Goal: Find contact information: Obtain details needed to contact an individual or organization

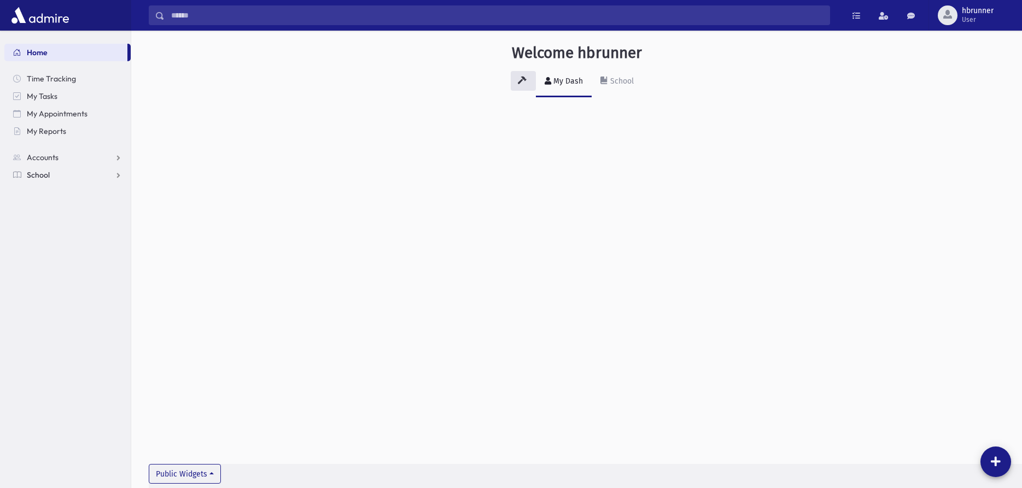
click at [44, 175] on span "School" at bounding box center [38, 175] width 23 height 10
click at [49, 154] on span "Accounts" at bounding box center [43, 158] width 32 height 10
click at [53, 176] on span "Account List" at bounding box center [54, 175] width 42 height 10
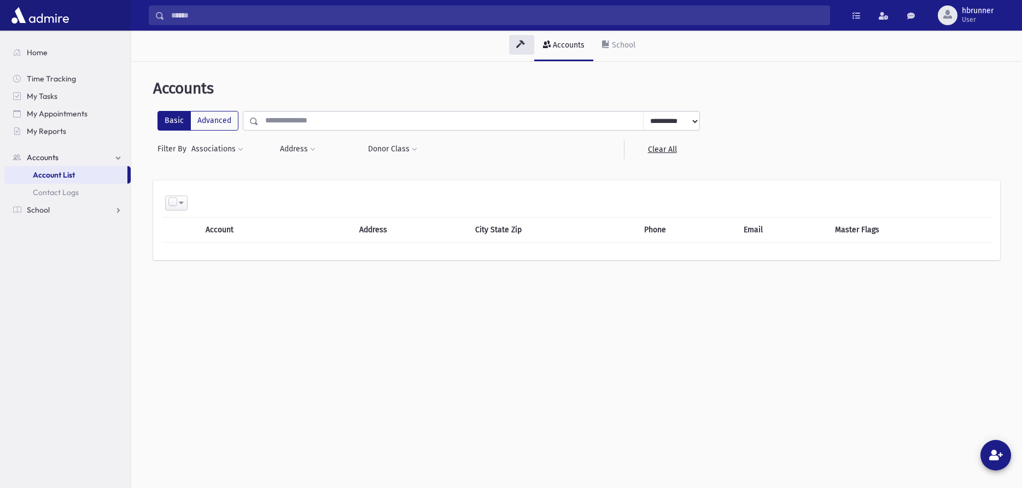
click at [319, 119] on input "text" at bounding box center [451, 121] width 385 height 20
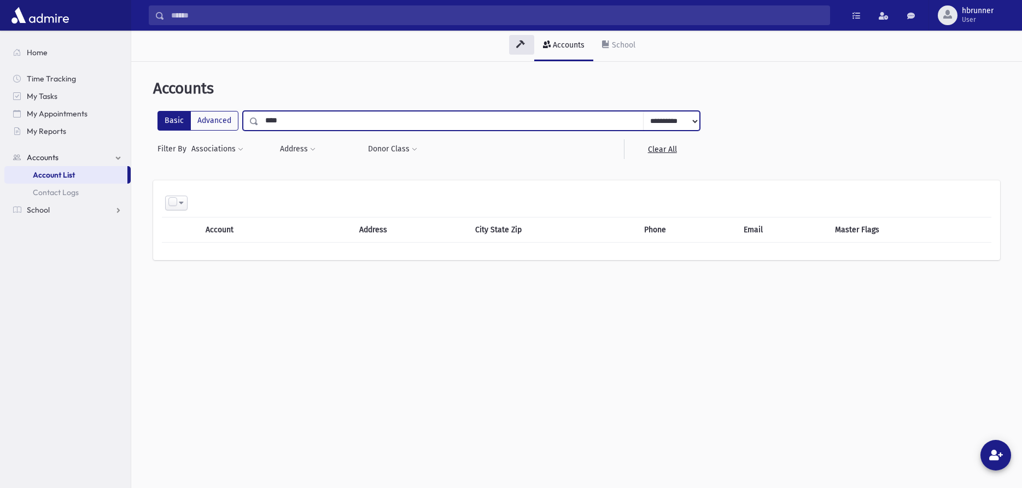
type input "*****"
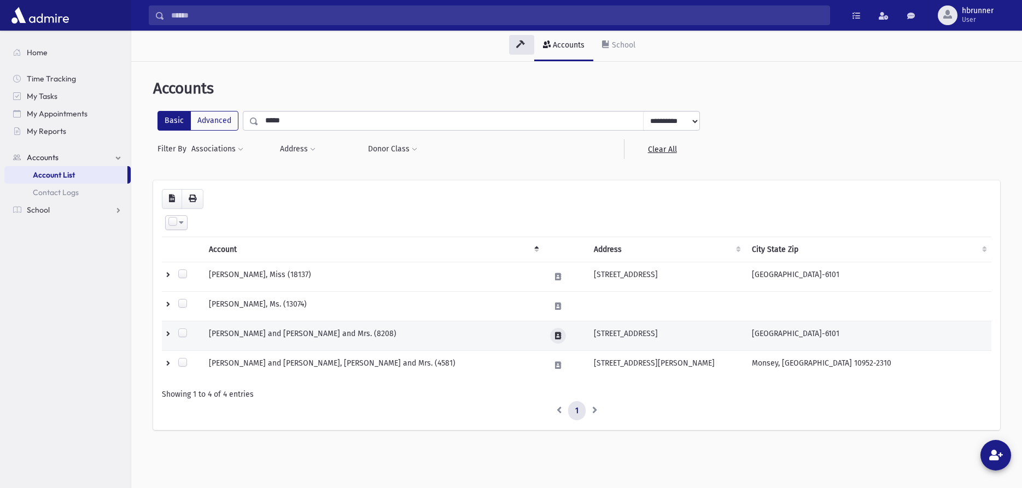
click at [554, 334] on button at bounding box center [558, 336] width 16 height 16
click at [558, 334] on icon at bounding box center [558, 336] width 6 height 7
click at [559, 336] on icon at bounding box center [558, 336] width 6 height 7
click at [415, 327] on td "ZAGER, Shlomo and Sorah, Rabbi and Mrs. (8208)" at bounding box center [372, 336] width 341 height 30
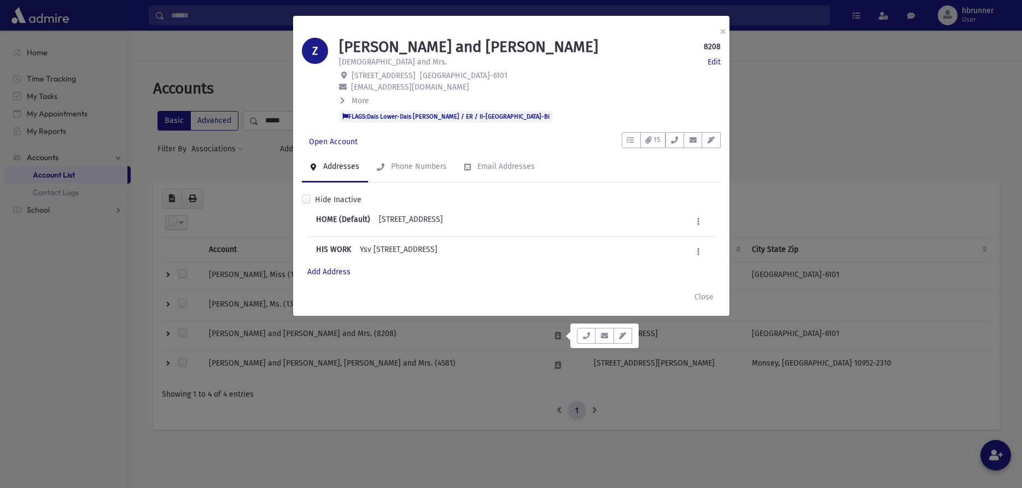
click at [348, 96] on button "More" at bounding box center [354, 100] width 31 height 11
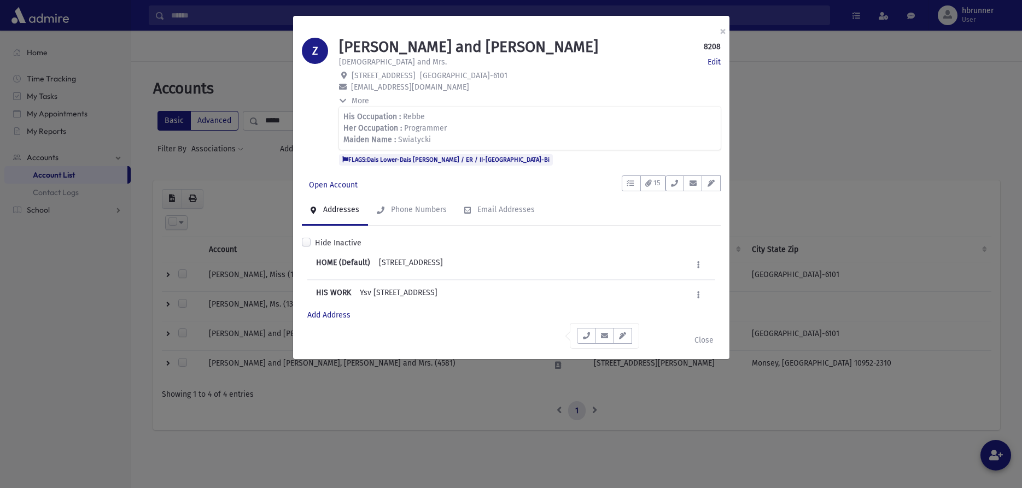
click at [348, 96] on button "More" at bounding box center [354, 100] width 31 height 11
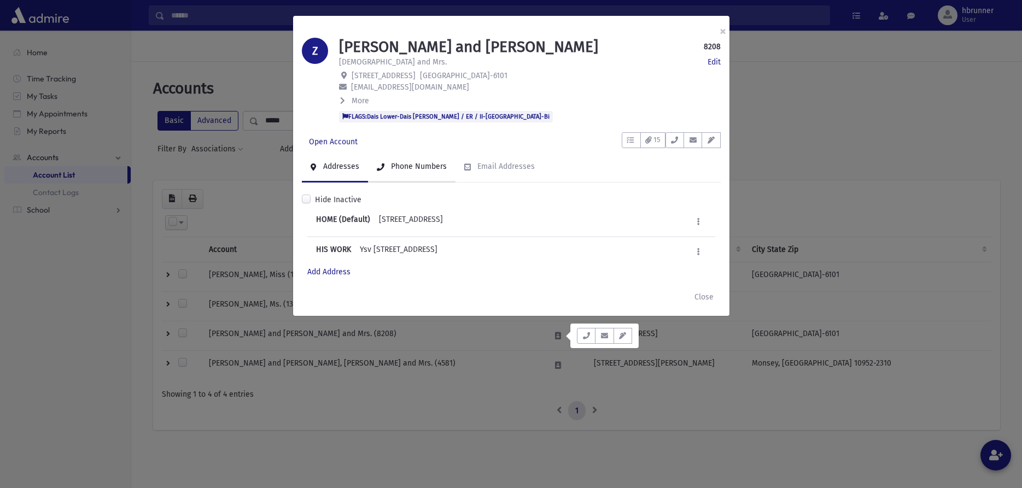
click at [426, 166] on div "Phone Numbers" at bounding box center [418, 166] width 58 height 9
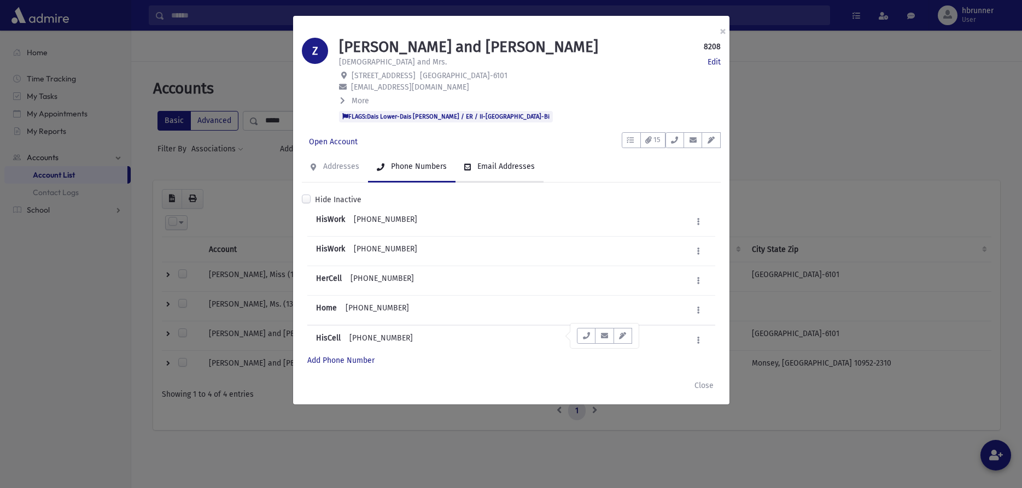
click at [526, 162] on div "Email Addresses" at bounding box center [505, 166] width 60 height 9
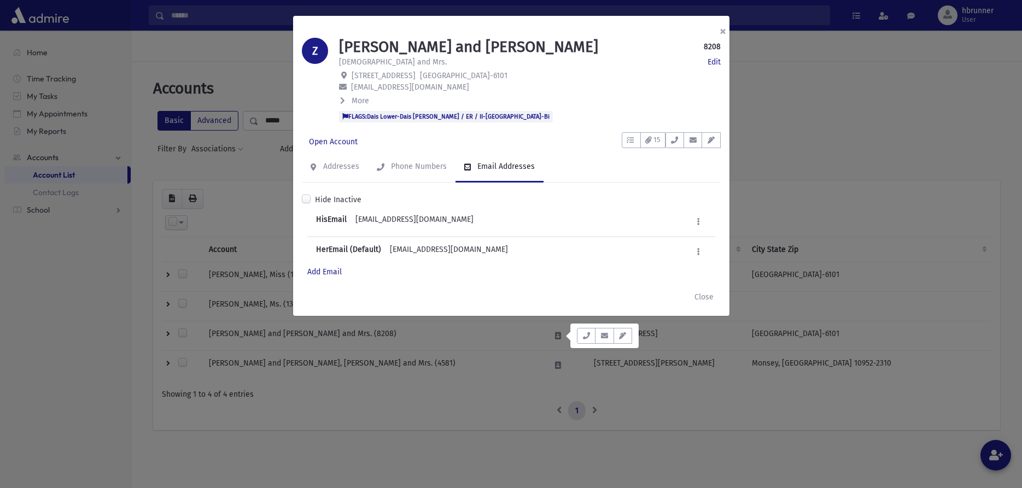
click at [724, 28] on button "×" at bounding box center [723, 31] width 24 height 31
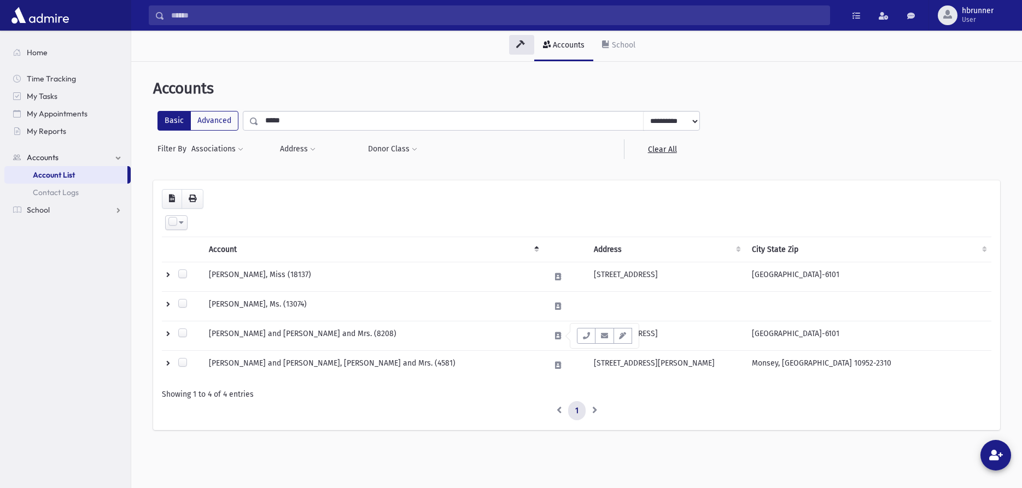
drag, startPoint x: 219, startPoint y: 110, endPoint x: 184, endPoint y: 98, distance: 37.5
click at [259, 111] on input "*****" at bounding box center [451, 121] width 385 height 20
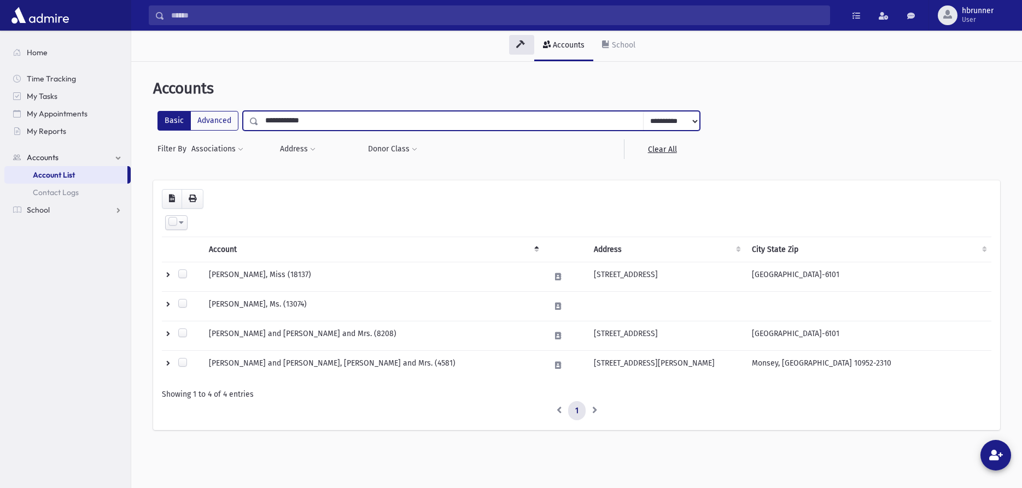
type input "**********"
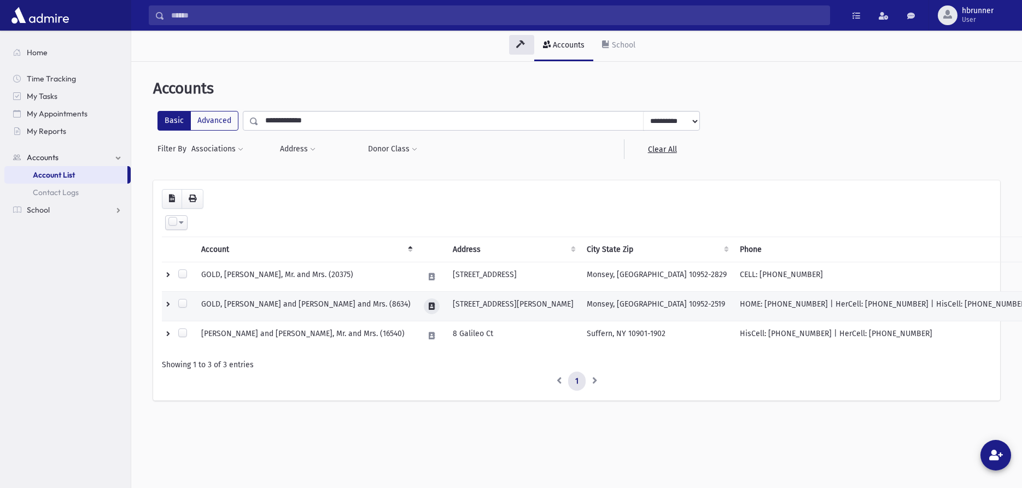
click at [433, 307] on icon at bounding box center [432, 306] width 6 height 7
click at [465, 307] on button "button" at bounding box center [459, 307] width 19 height 16
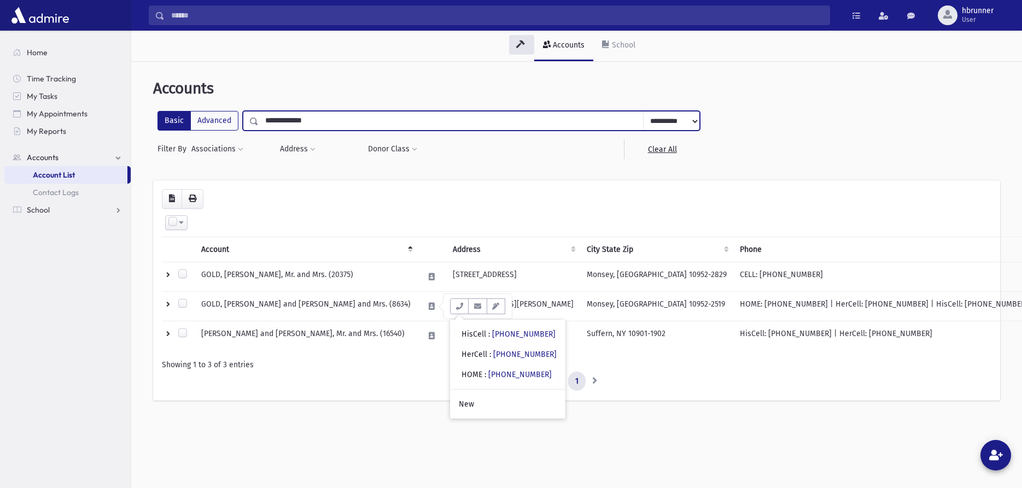
drag, startPoint x: 331, startPoint y: 125, endPoint x: 190, endPoint y: 109, distance: 141.4
click at [259, 112] on input "**********" at bounding box center [451, 121] width 385 height 20
type input "******"
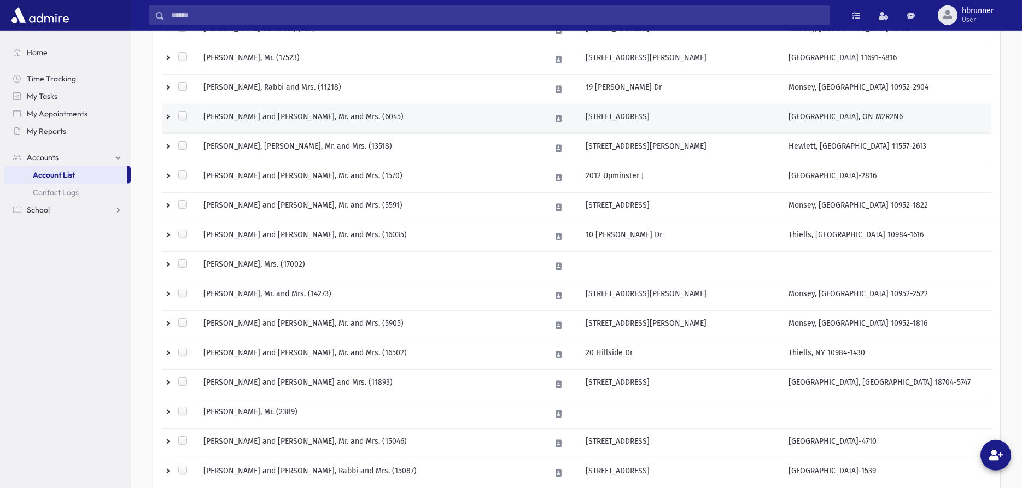
scroll to position [558, 0]
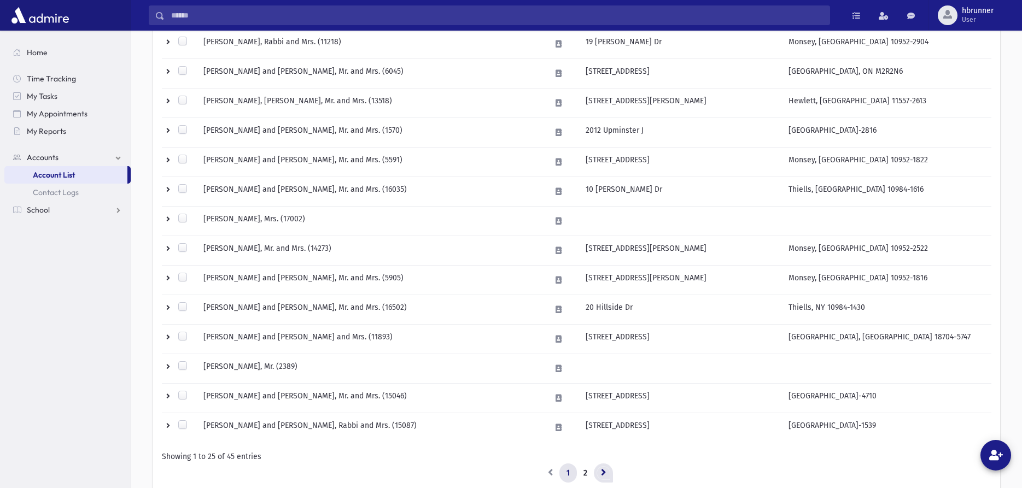
click at [607, 473] on link at bounding box center [603, 474] width 19 height 20
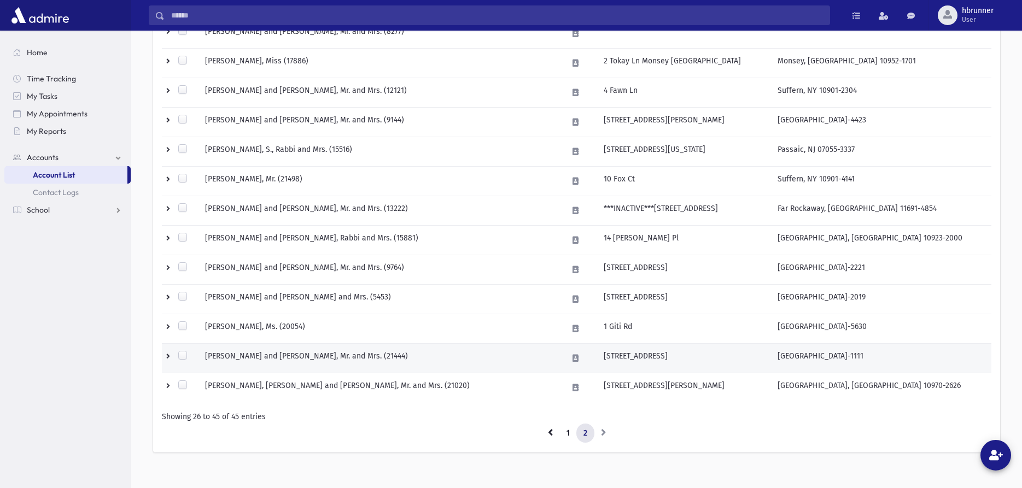
scroll to position [463, 0]
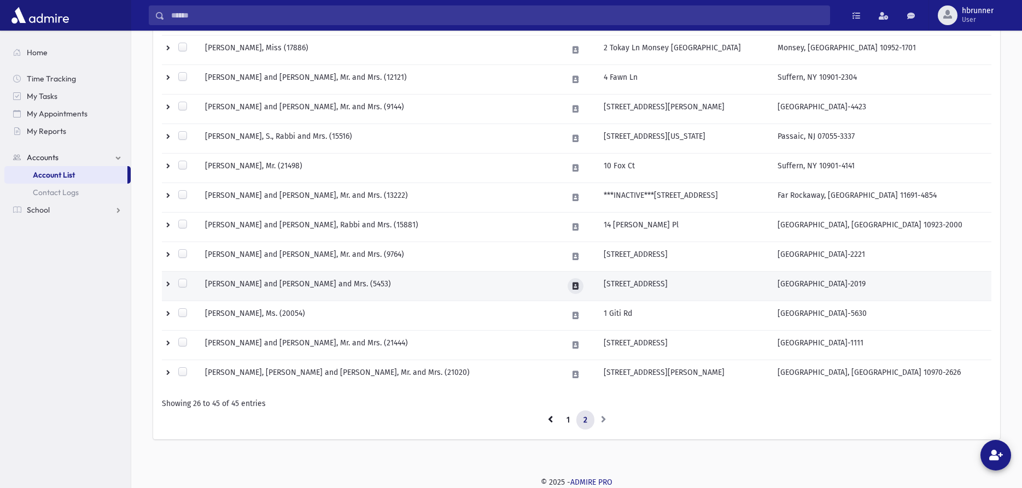
click at [579, 286] on icon at bounding box center [576, 286] width 6 height 7
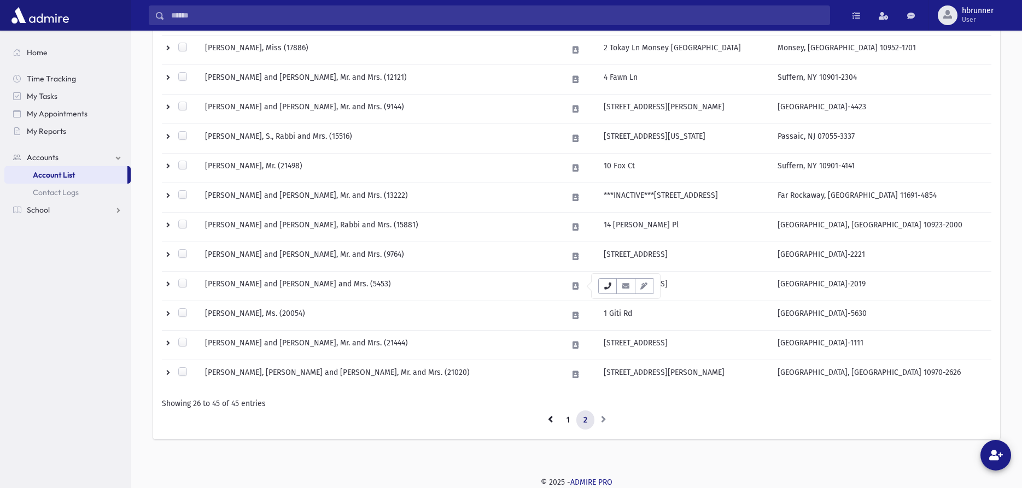
click at [603, 289] on button "button" at bounding box center [607, 286] width 19 height 16
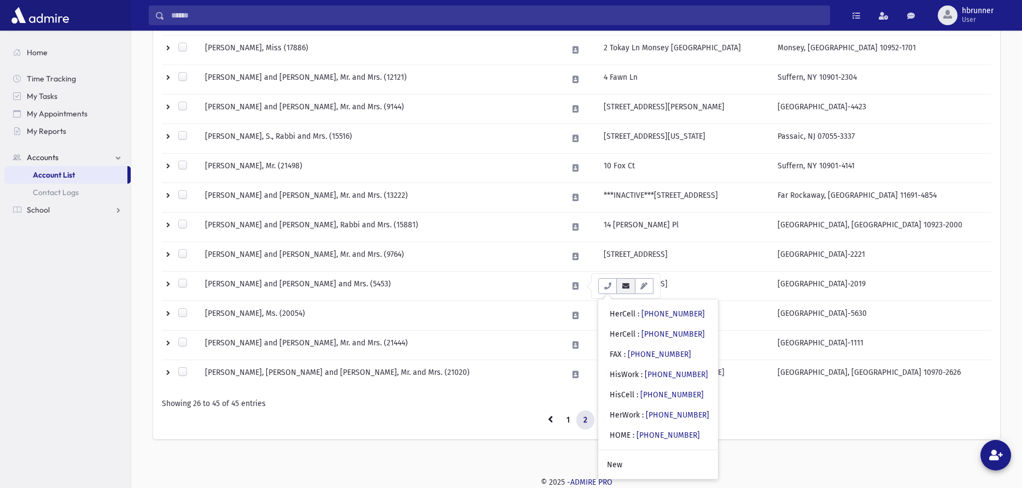
click at [624, 285] on icon "button" at bounding box center [625, 286] width 9 height 7
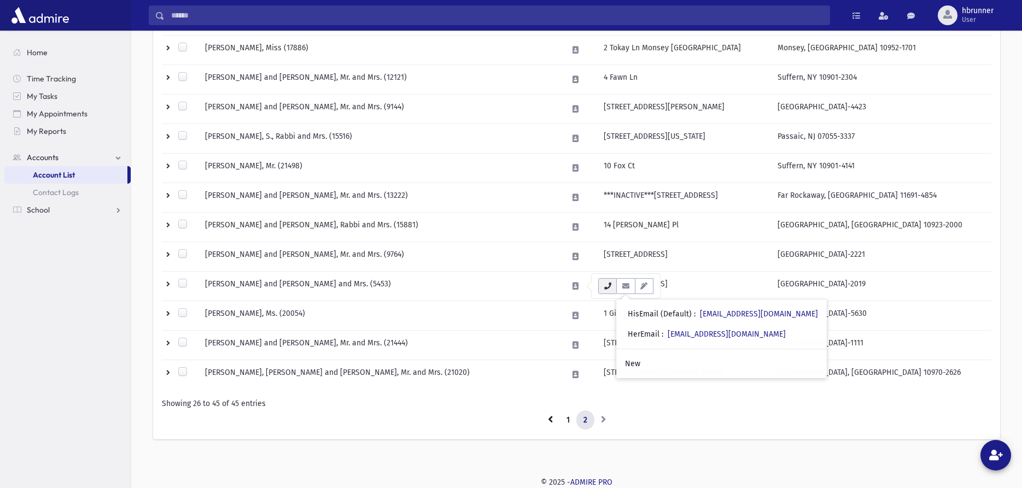
click at [607, 284] on icon "button" at bounding box center [607, 286] width 9 height 7
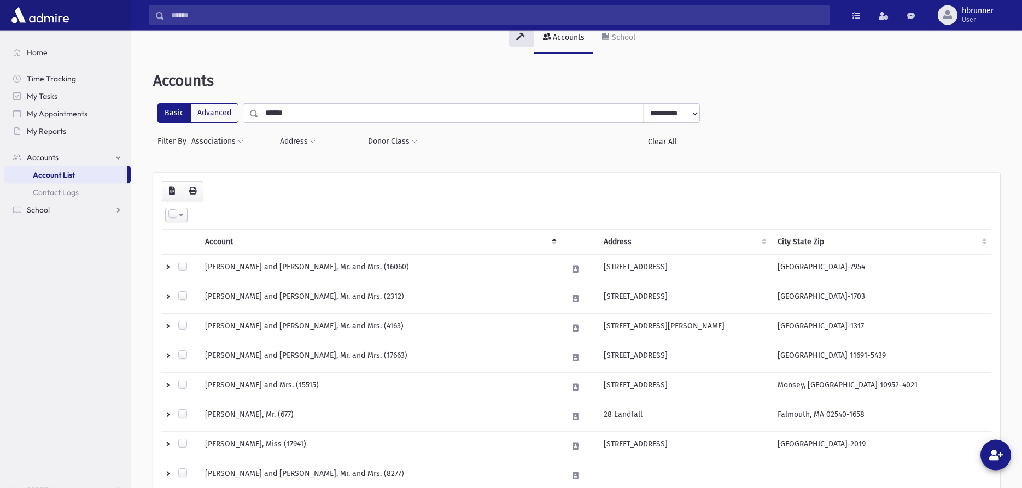
scroll to position [0, 0]
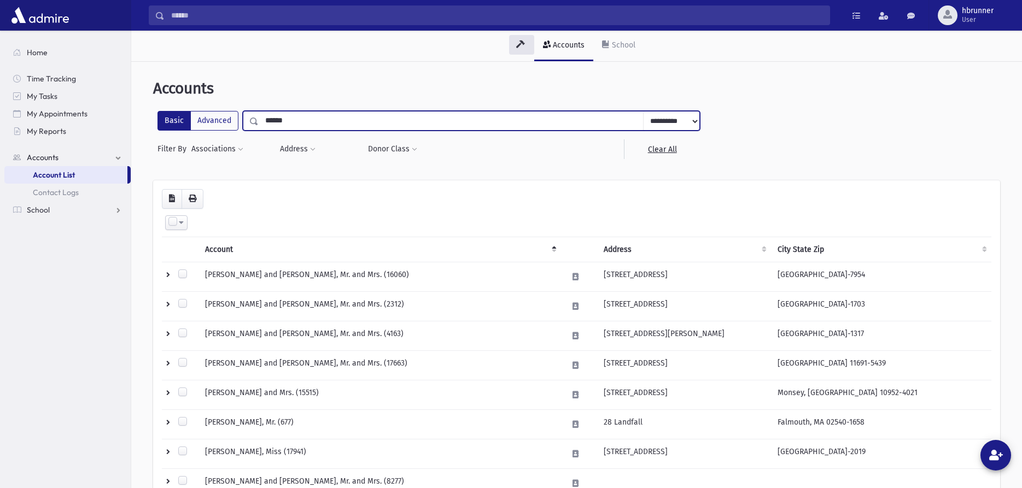
drag, startPoint x: 295, startPoint y: 126, endPoint x: 207, endPoint y: 108, distance: 89.5
click at [259, 118] on input "******" at bounding box center [451, 121] width 385 height 20
type input "********"
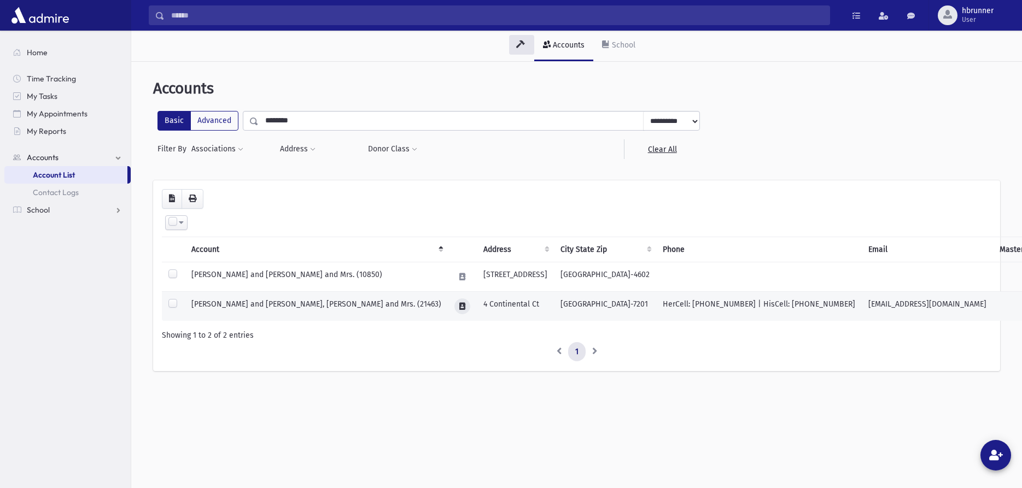
click at [459, 304] on icon at bounding box center [462, 306] width 6 height 7
click at [429, 307] on icon "button" at bounding box center [432, 306] width 9 height 7
click at [453, 307] on icon "button" at bounding box center [450, 306] width 9 height 7
click at [432, 305] on icon "button" at bounding box center [432, 306] width 9 height 7
click at [447, 307] on icon "button" at bounding box center [450, 306] width 9 height 7
